Goal: Task Accomplishment & Management: Manage account settings

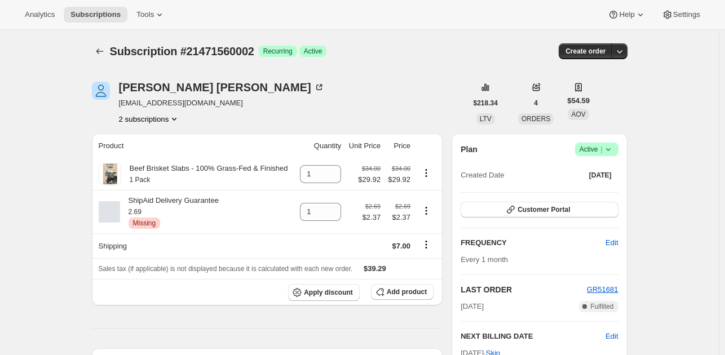
click at [176, 123] on icon "Product actions" at bounding box center [174, 118] width 11 height 11
click at [175, 119] on icon "Product actions" at bounding box center [174, 118] width 11 height 11
click at [174, 156] on span "21471592770" at bounding box center [152, 158] width 78 height 11
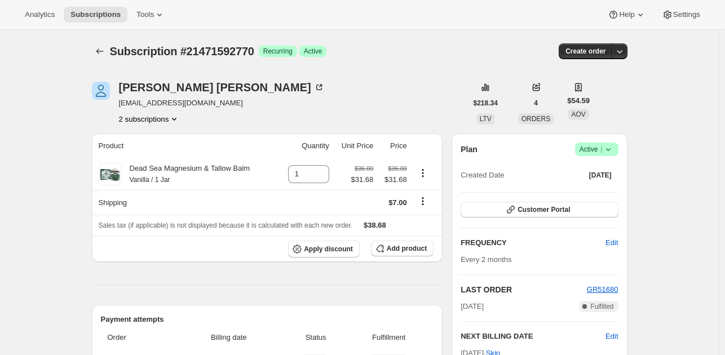
click at [159, 123] on button "2 subscriptions" at bounding box center [149, 118] width 61 height 11
click at [165, 145] on span "21471560002" at bounding box center [152, 139] width 78 height 11
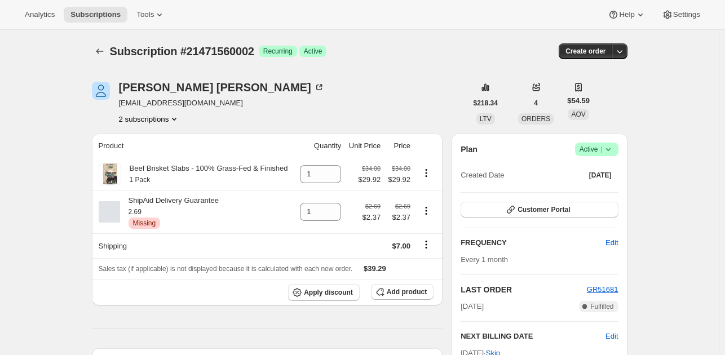
click at [613, 149] on icon at bounding box center [608, 149] width 11 height 11
click at [602, 188] on span "Cancel subscription" at bounding box center [600, 190] width 64 height 8
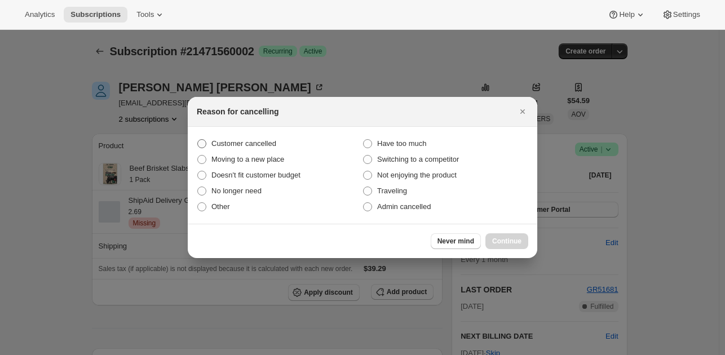
click at [253, 145] on span "Customer cancelled" at bounding box center [243, 143] width 65 height 8
click at [198, 140] on input "Customer cancelled" at bounding box center [197, 139] width 1 height 1
radio input "true"
click at [496, 235] on button "Continue" at bounding box center [506, 241] width 43 height 16
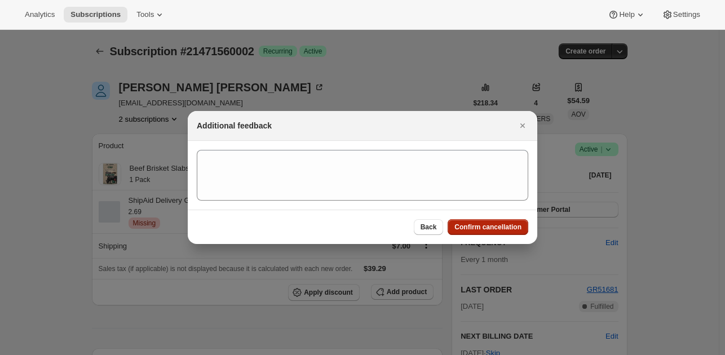
click at [496, 226] on span "Confirm cancellation" at bounding box center [487, 227] width 67 height 9
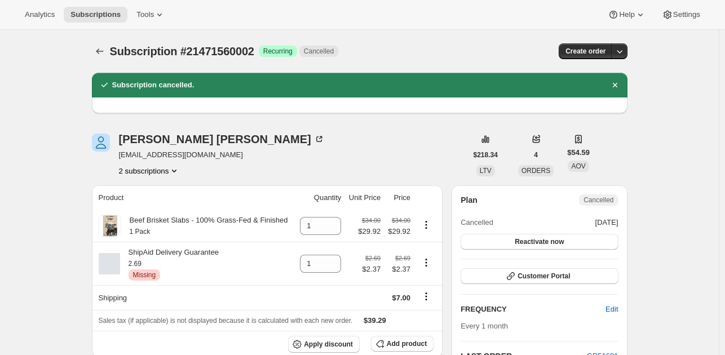
click at [158, 175] on button "2 subscriptions" at bounding box center [149, 170] width 61 height 11
click at [160, 205] on span "21471592770" at bounding box center [152, 210] width 78 height 11
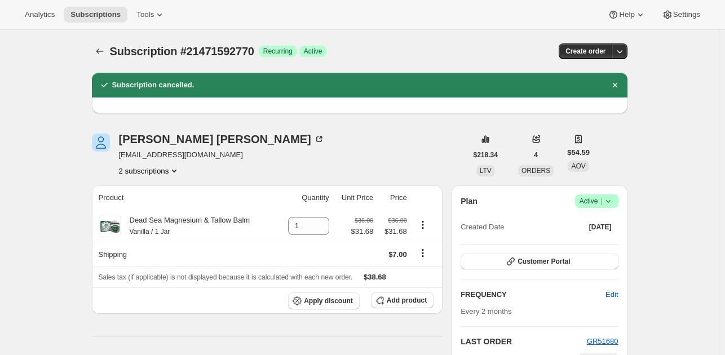
click at [613, 202] on icon at bounding box center [608, 201] width 11 height 11
click at [579, 241] on span "Cancel subscription" at bounding box center [600, 242] width 64 height 8
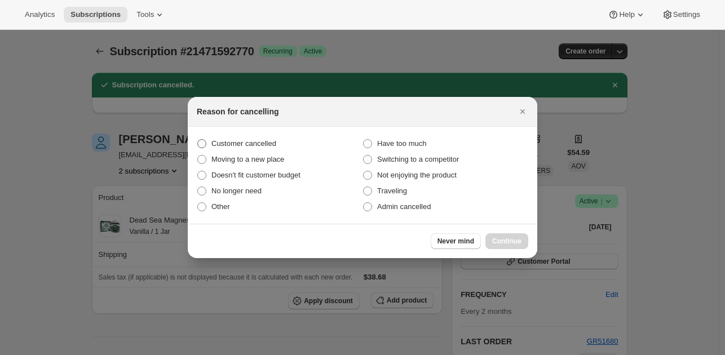
click at [202, 136] on label "Customer cancelled" at bounding box center [280, 144] width 166 height 16
click at [198, 139] on input "Customer cancelled" at bounding box center [197, 139] width 1 height 1
radio input "true"
click at [493, 234] on button "Continue" at bounding box center [506, 241] width 43 height 16
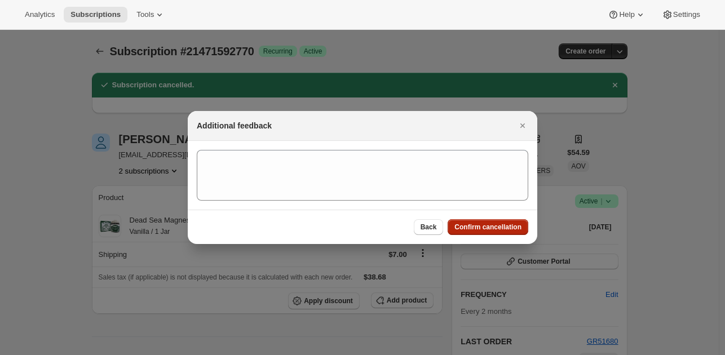
click at [487, 228] on span "Confirm cancellation" at bounding box center [487, 227] width 67 height 9
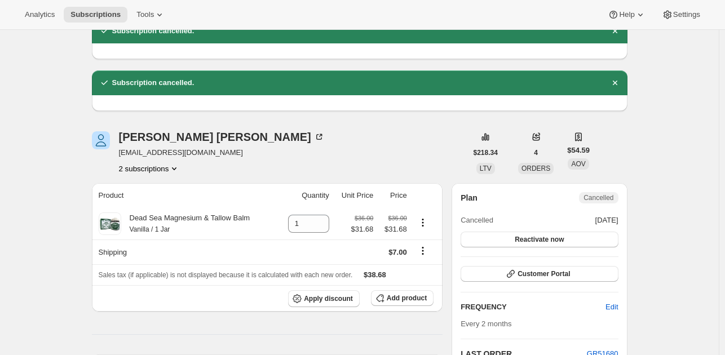
scroll to position [56, 0]
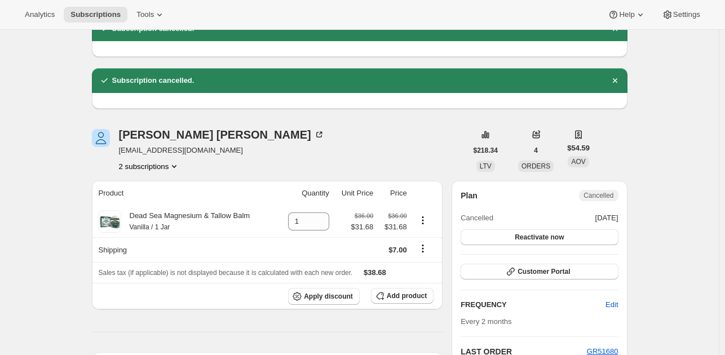
click at [171, 167] on icon "Product actions" at bounding box center [174, 166] width 11 height 11
click at [185, 184] on span "21471560002" at bounding box center [152, 187] width 78 height 11
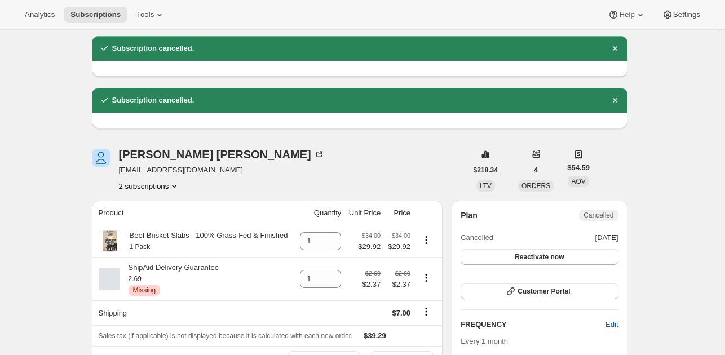
scroll to position [56, 0]
